Goal: Transaction & Acquisition: Book appointment/travel/reservation

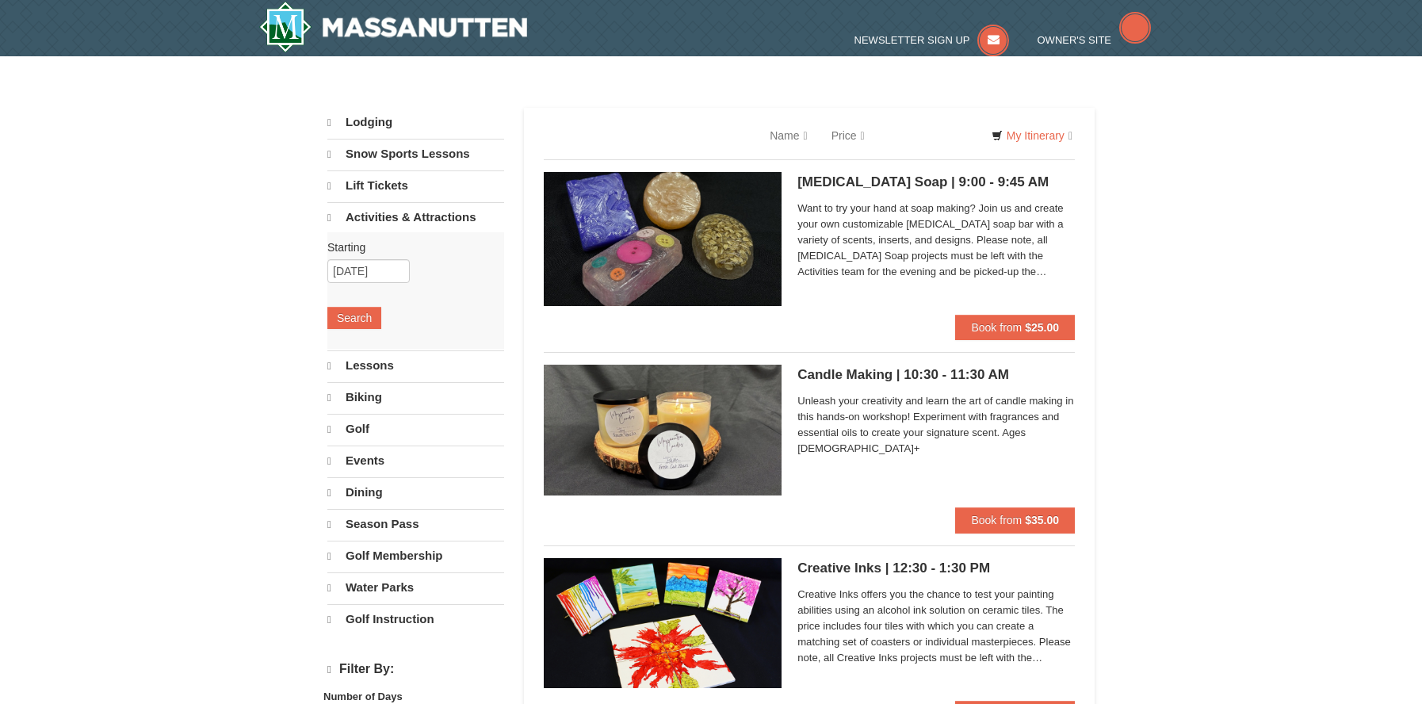
select select "9"
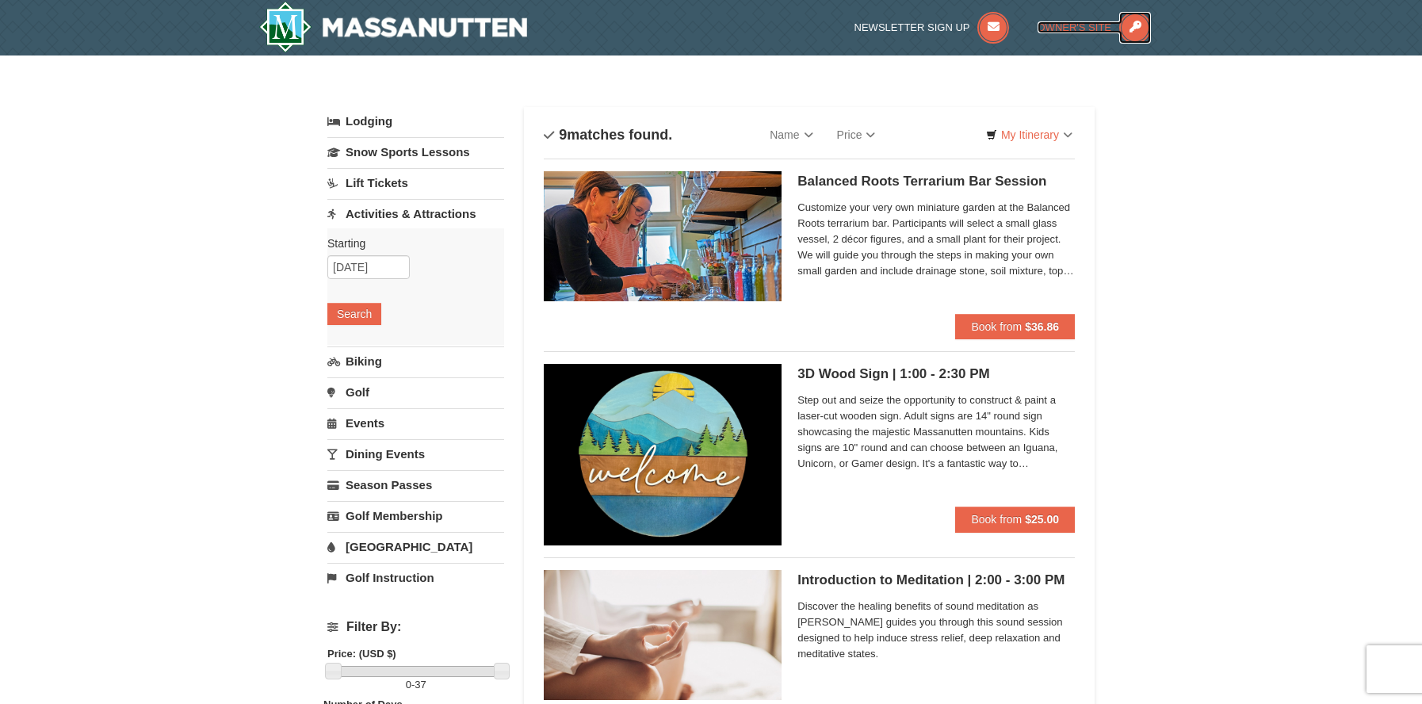
click at [1074, 27] on span "Owner's Site" at bounding box center [1075, 27] width 75 height 12
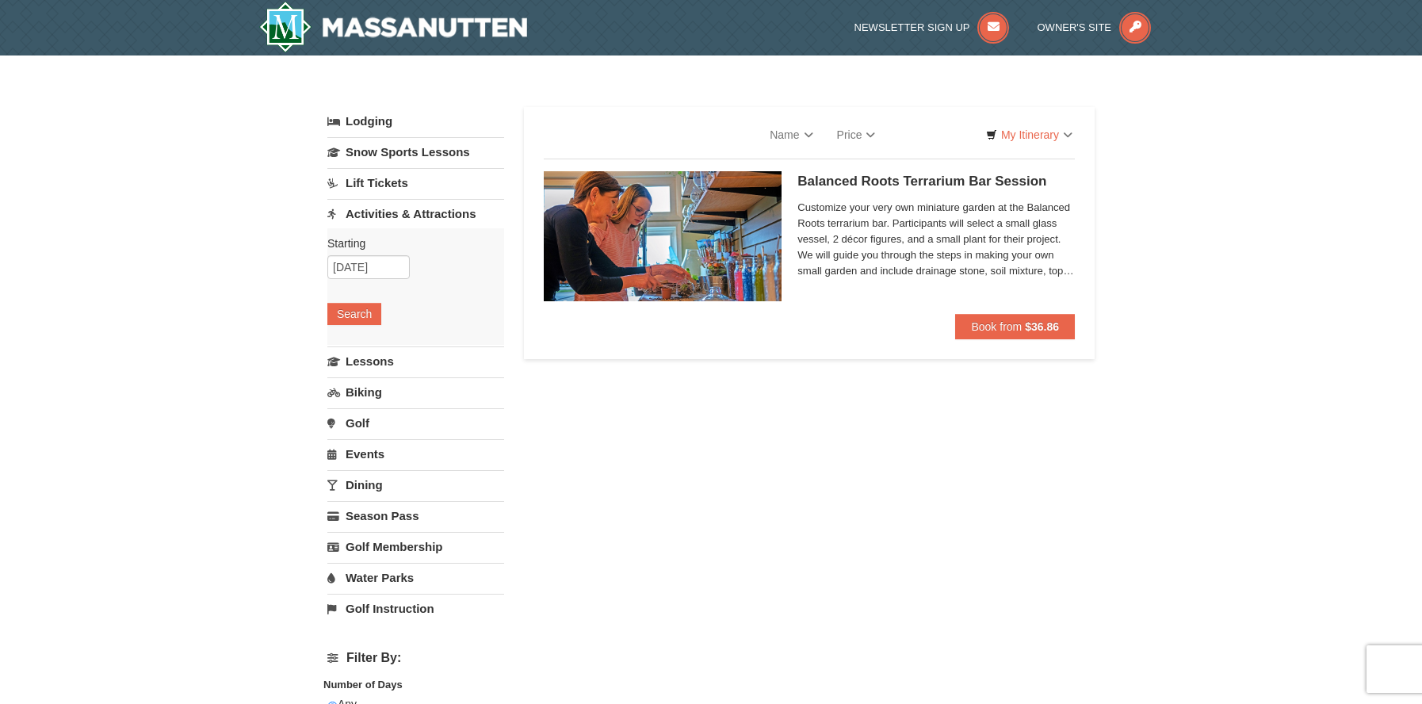
select select "9"
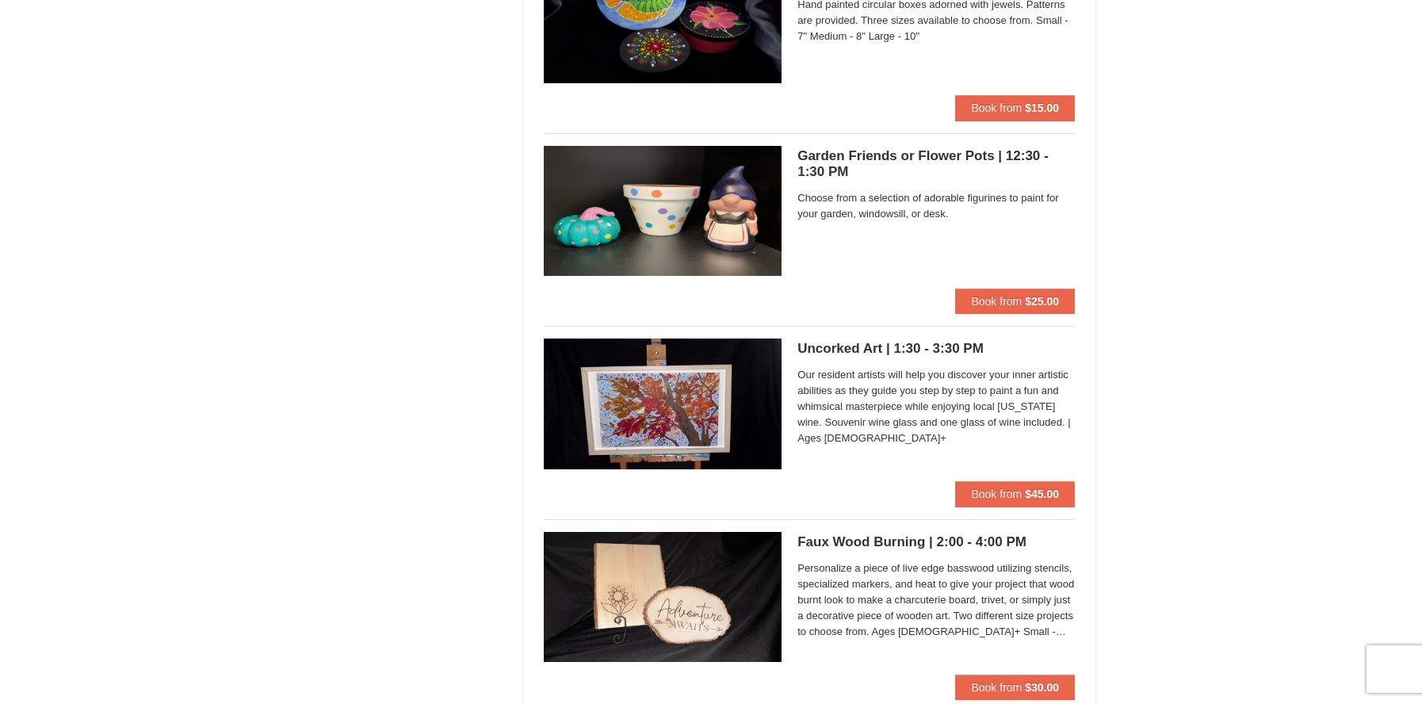
scroll to position [1427, 0]
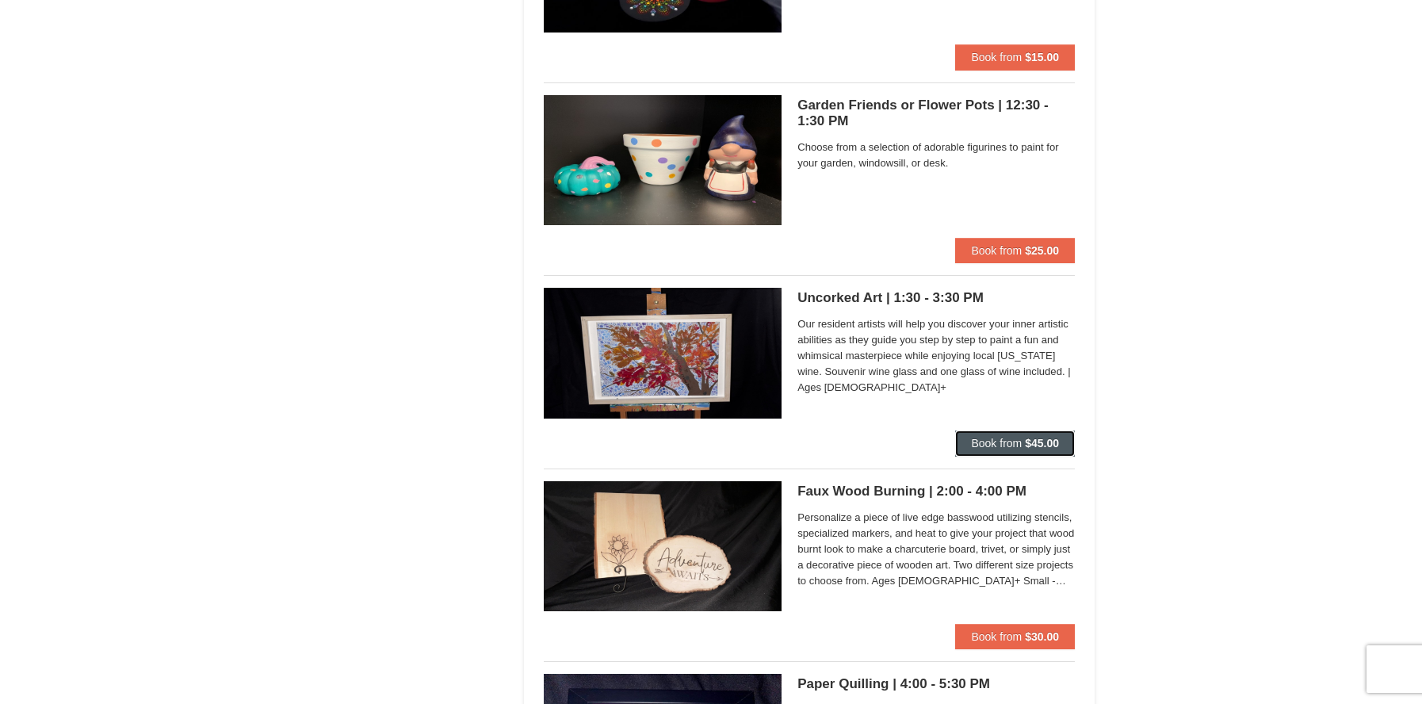
click at [988, 436] on button "Book from $45.00" at bounding box center [1015, 442] width 120 height 25
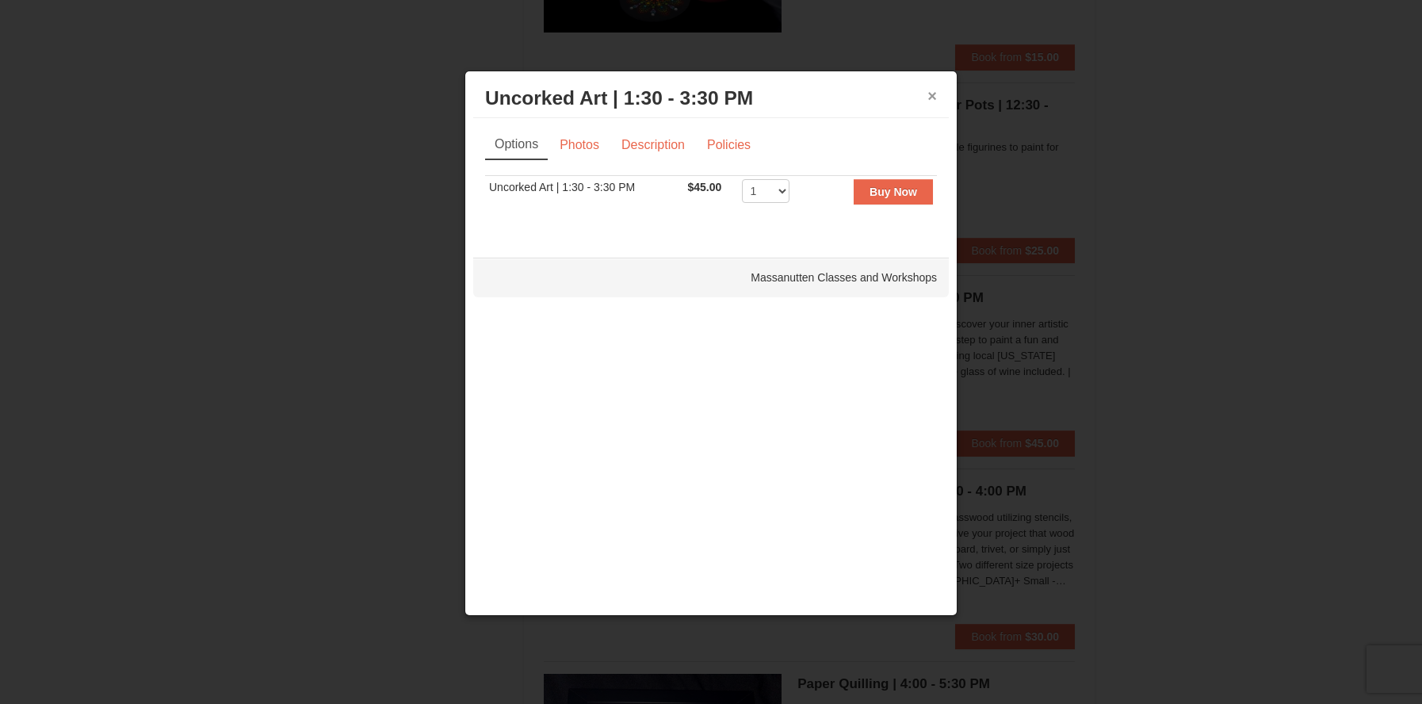
click at [929, 92] on button "×" at bounding box center [932, 96] width 10 height 16
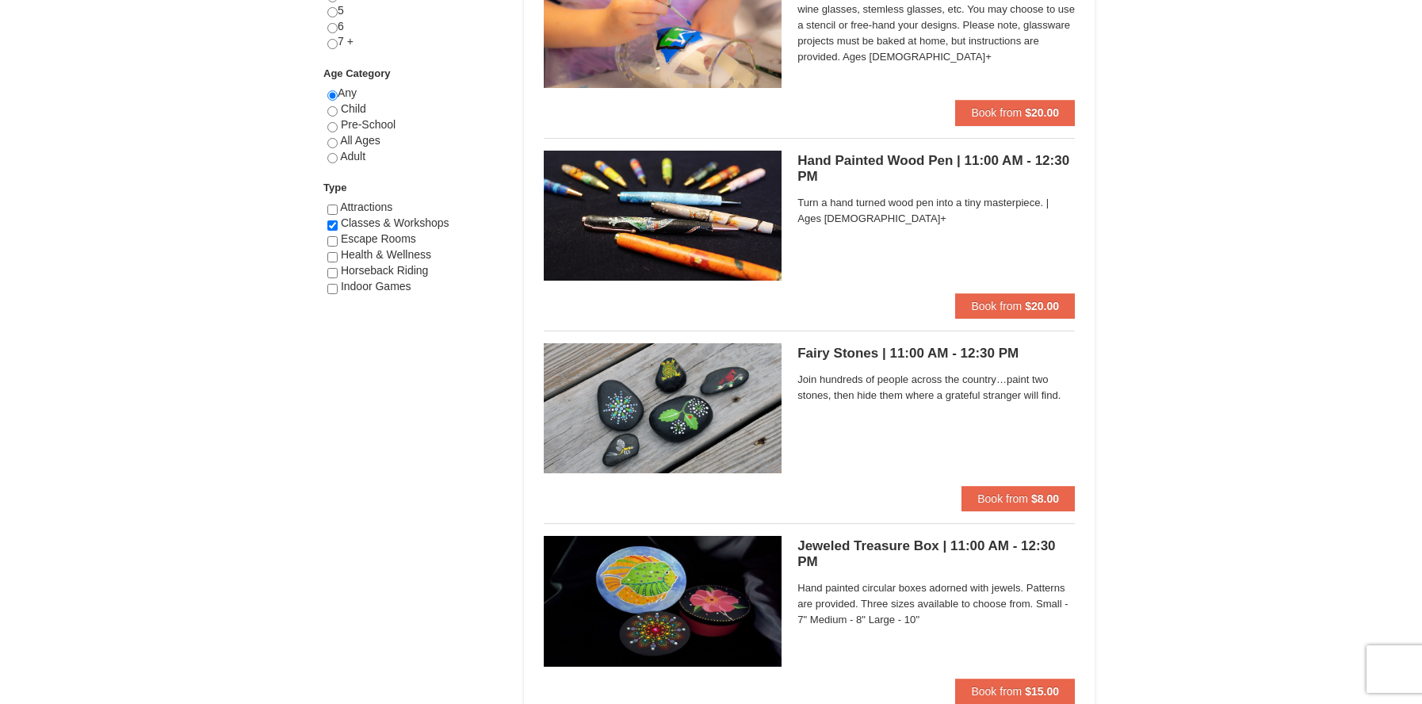
scroll to position [951, 0]
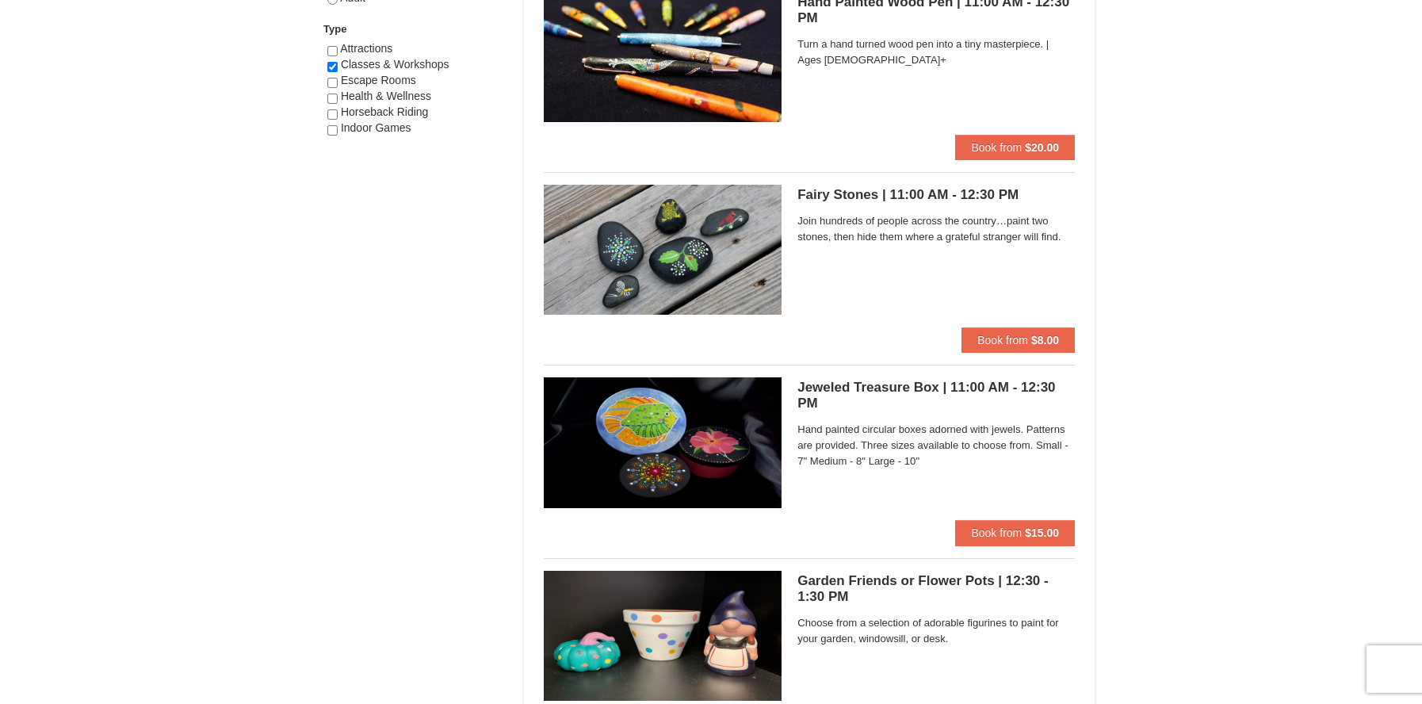
click at [862, 231] on span "Join hundreds of people across the country…paint two stones, then hide them whe…" at bounding box center [935, 229] width 277 height 32
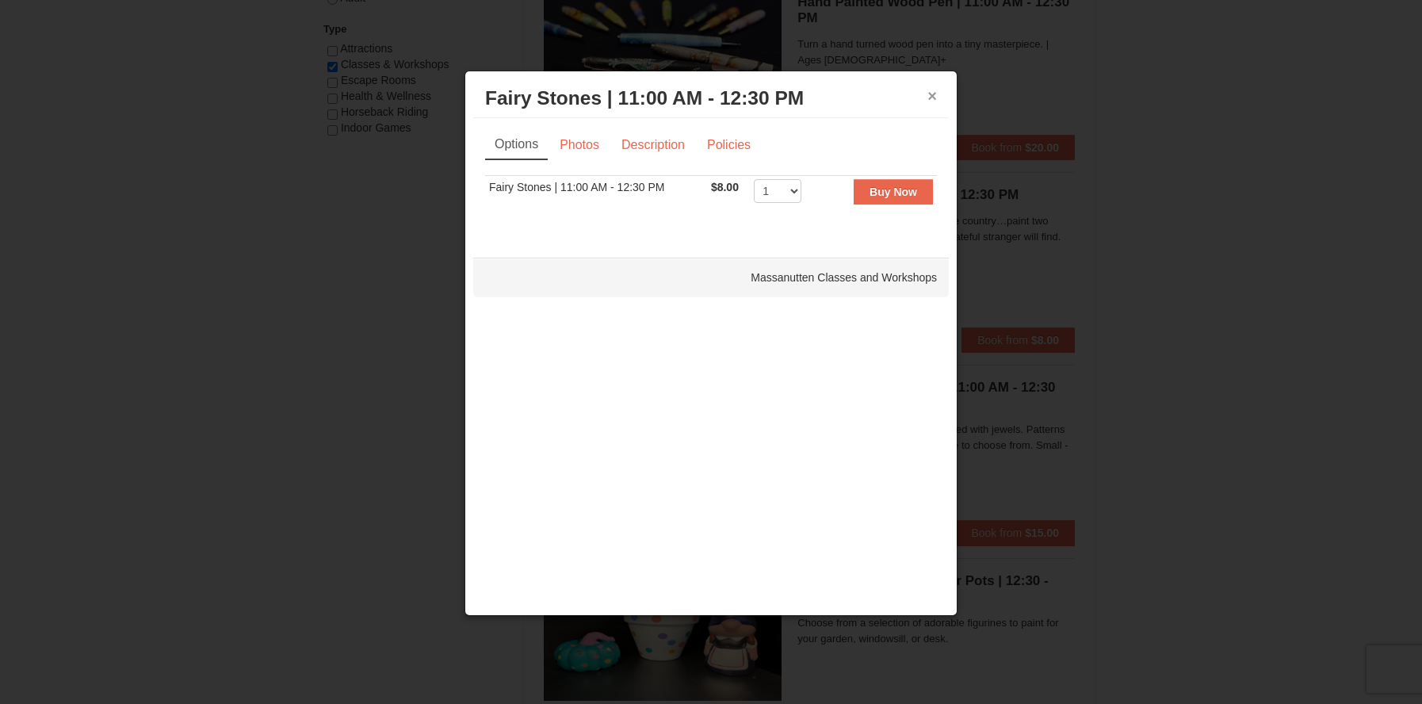
click at [928, 96] on button "×" at bounding box center [932, 96] width 10 height 16
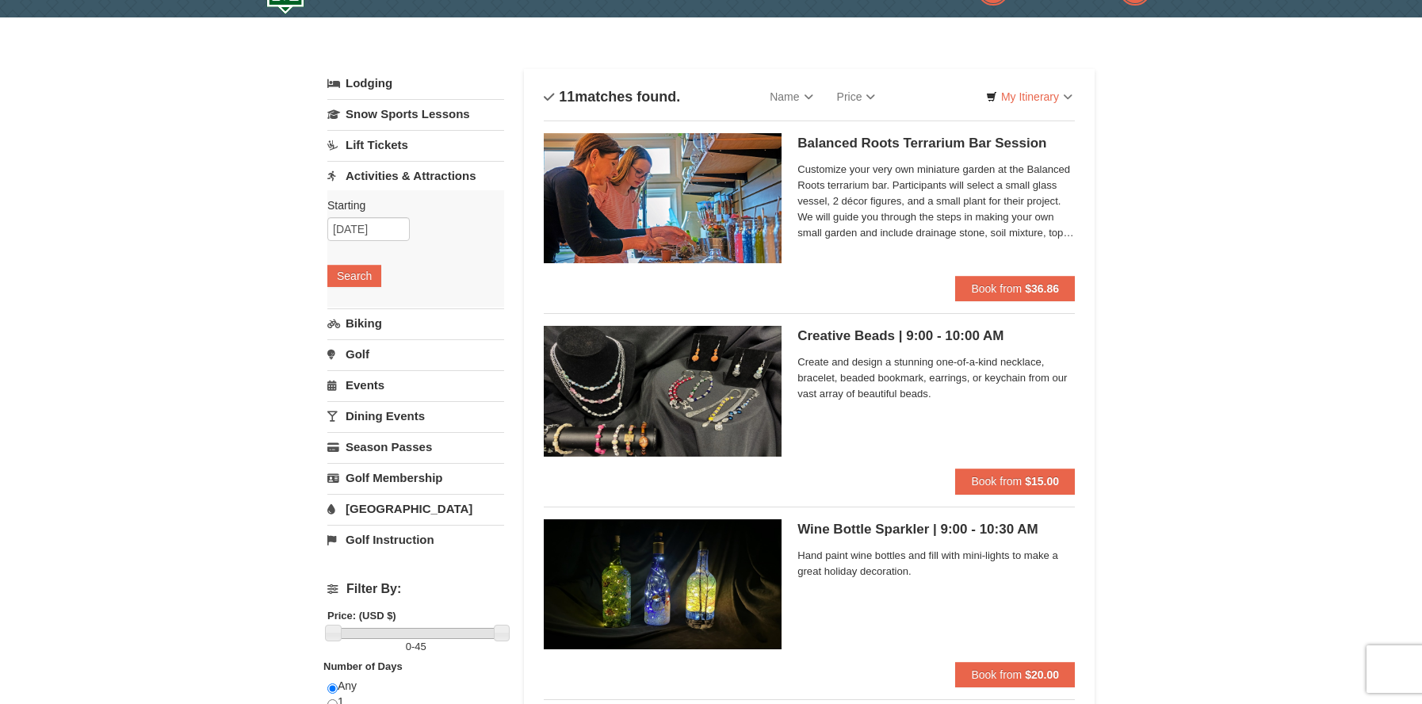
scroll to position [0, 0]
